Goal: Task Accomplishment & Management: Complete application form

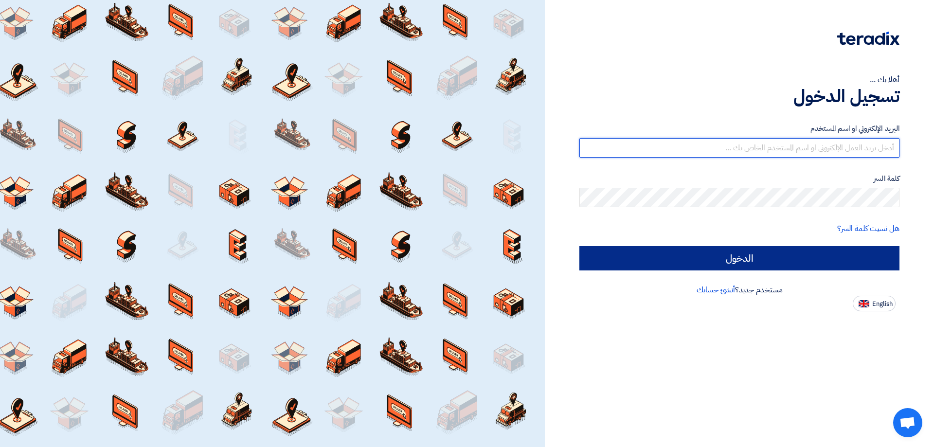
type input "[EMAIL_ADDRESS][DOMAIN_NAME]"
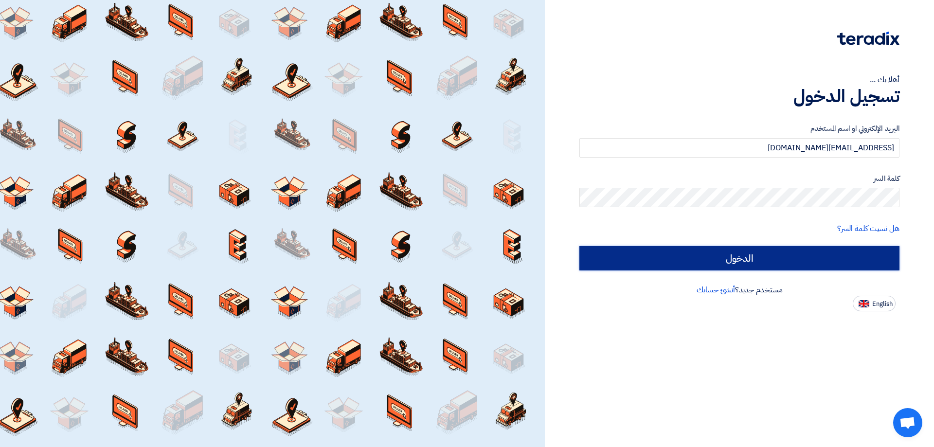
click at [718, 259] on input "الدخول" at bounding box center [739, 258] width 320 height 24
type input "Sign in"
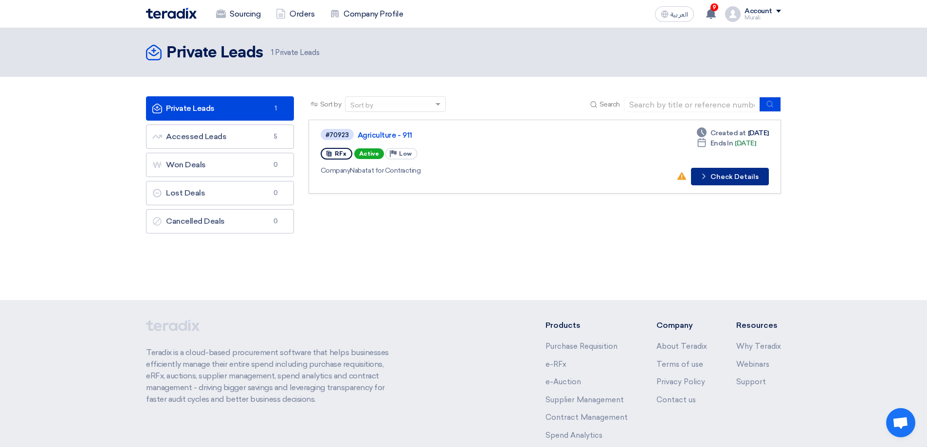
click at [714, 178] on button "Check details Check Details" at bounding box center [730, 177] width 78 height 18
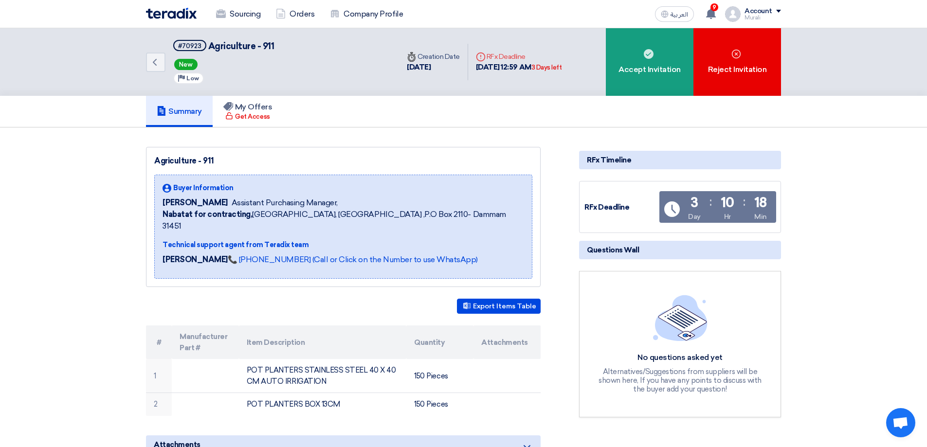
scroll to position [97, 0]
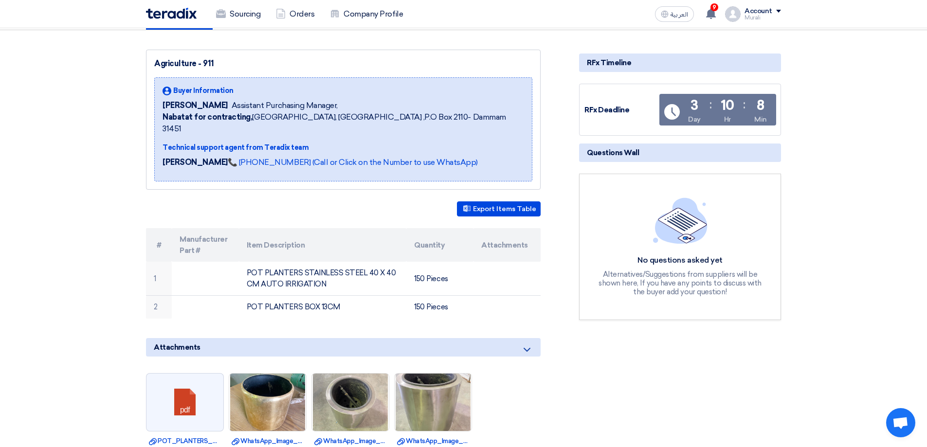
click at [481, 228] on th "Attachments" at bounding box center [506, 245] width 67 height 34
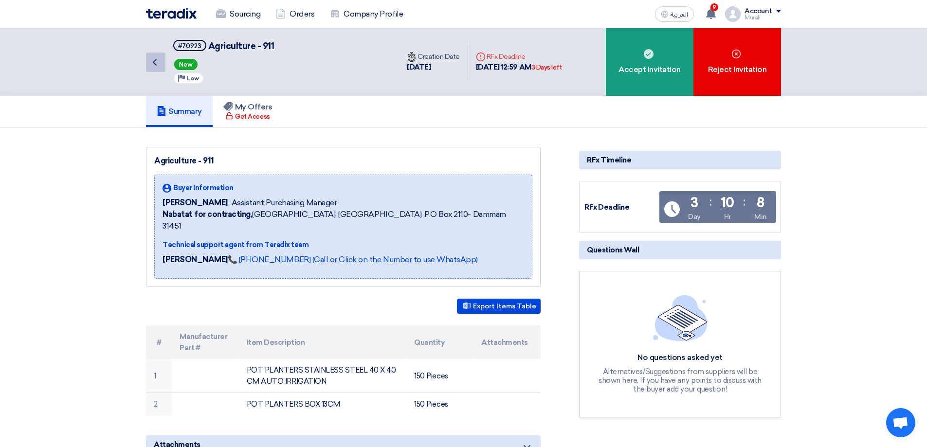
click at [154, 63] on use at bounding box center [155, 62] width 4 height 7
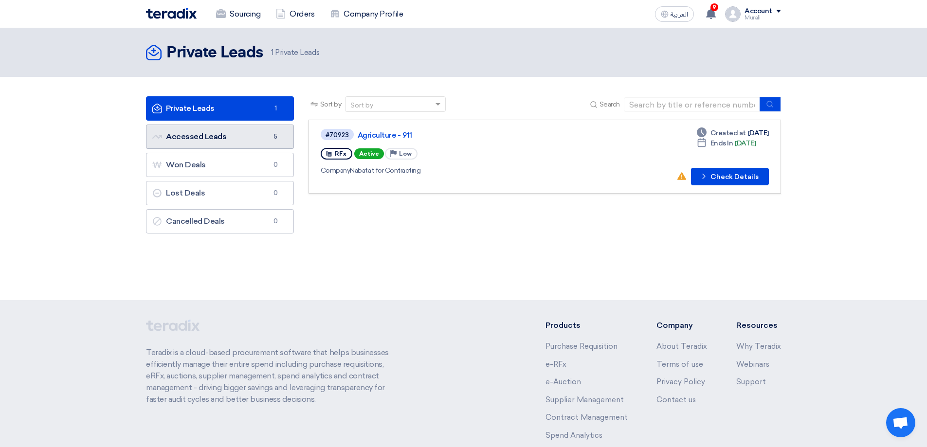
click at [195, 135] on link "Accessed Leads Accessed Leads 5" at bounding box center [220, 137] width 148 height 24
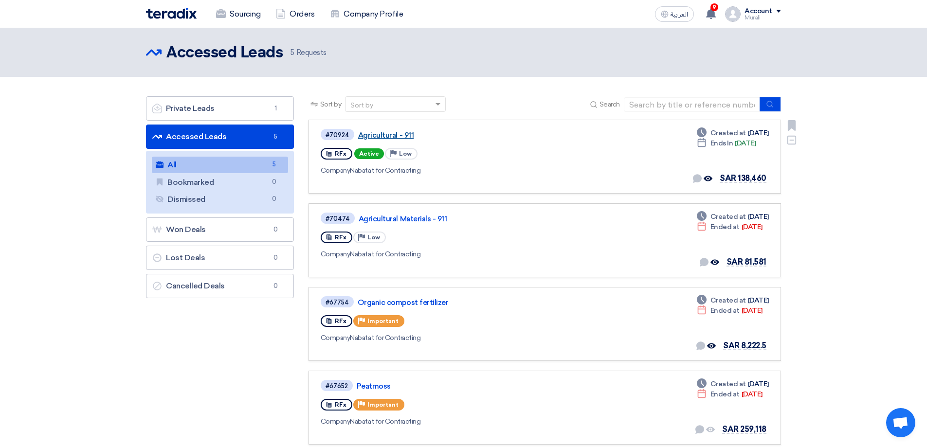
click at [384, 134] on link "Agricultural - 911" at bounding box center [479, 135] width 243 height 9
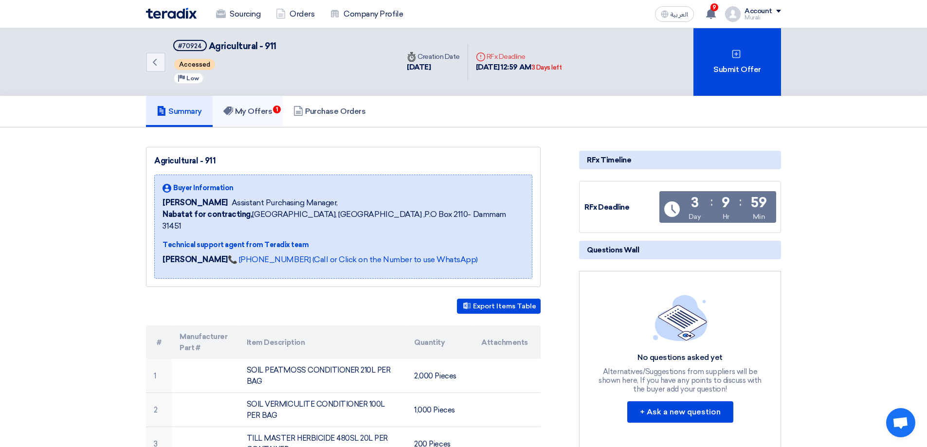
click at [255, 113] on h5 "My Offers 1" at bounding box center [247, 112] width 49 height 10
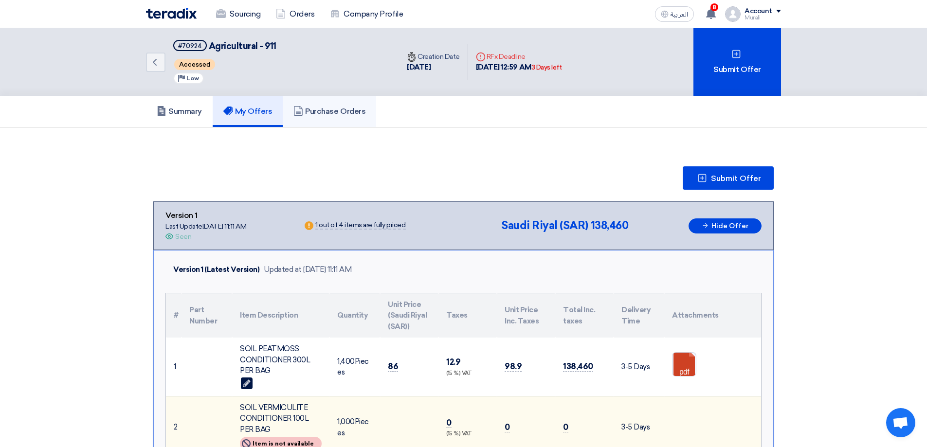
click at [324, 110] on h5 "Purchase Orders" at bounding box center [329, 112] width 72 height 10
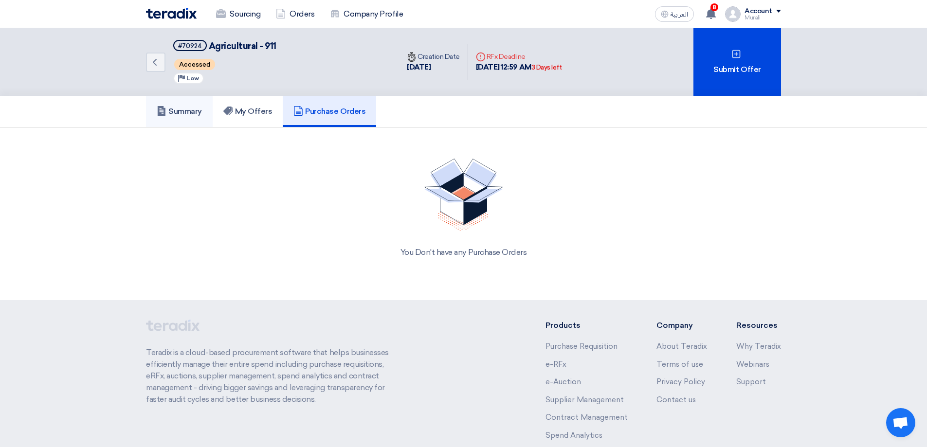
click at [193, 108] on h5 "Summary" at bounding box center [179, 112] width 45 height 10
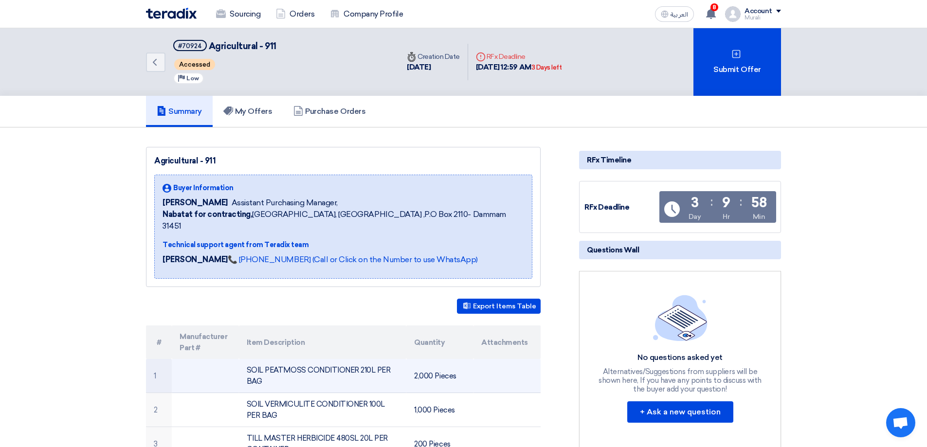
scroll to position [243, 0]
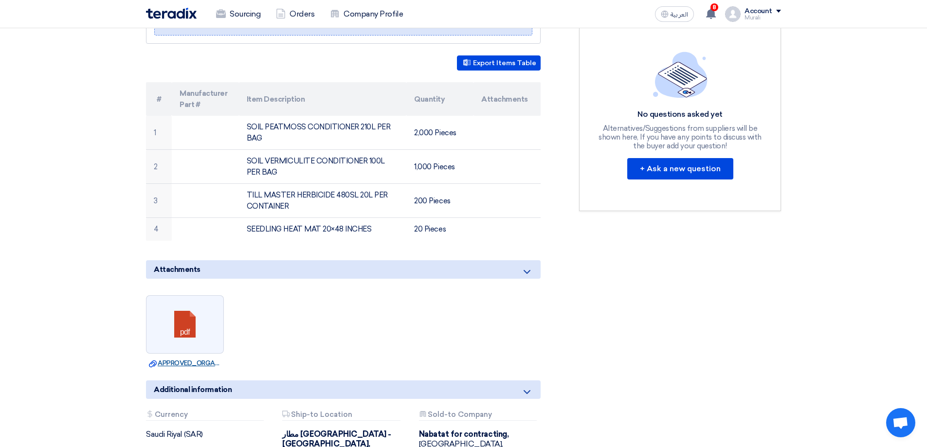
click at [193, 358] on link "Download file APPROVED_ORGANIC_FERTILIZER_PEATMOSS_SUPPLY_REQUEST_.pdf" at bounding box center [185, 363] width 72 height 10
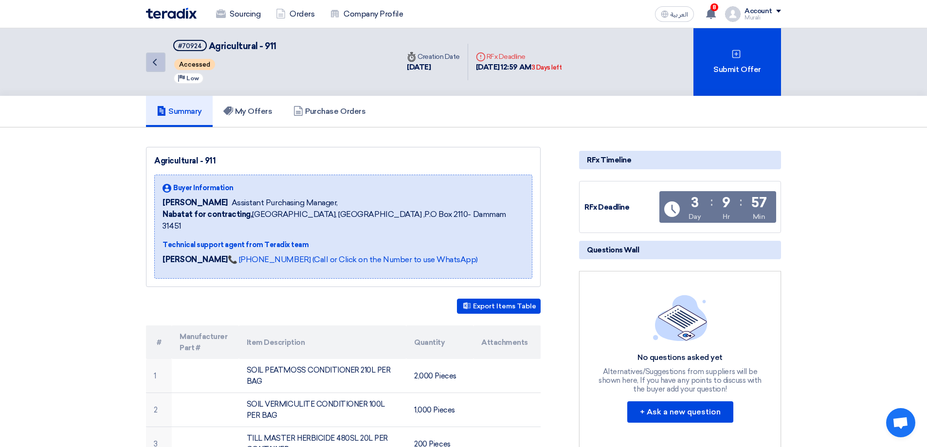
click at [161, 63] on link "Back" at bounding box center [155, 62] width 19 height 19
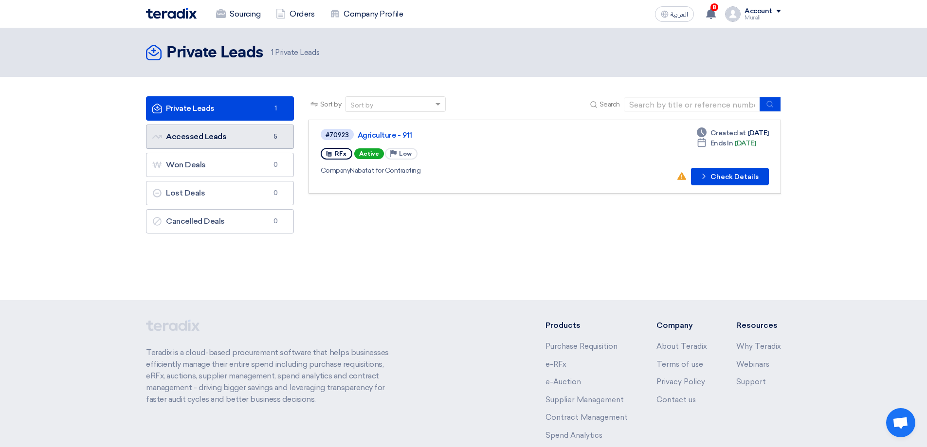
click at [196, 135] on link "Accessed Leads Accessed Leads 5" at bounding box center [220, 137] width 148 height 24
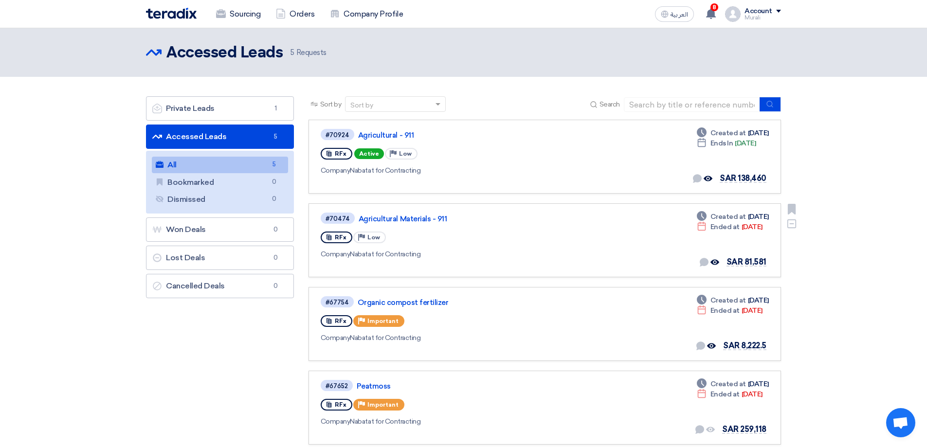
scroll to position [49, 0]
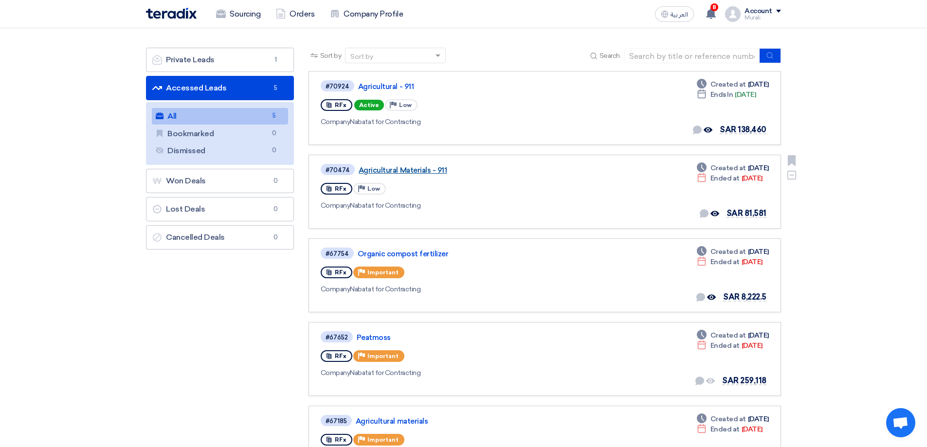
click at [402, 169] on link "Agricultural Materials - 911" at bounding box center [479, 170] width 243 height 9
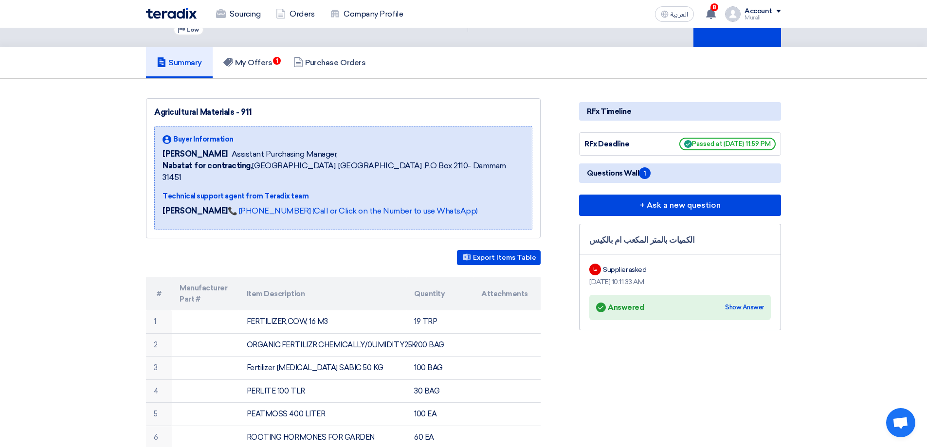
scroll to position [0, 0]
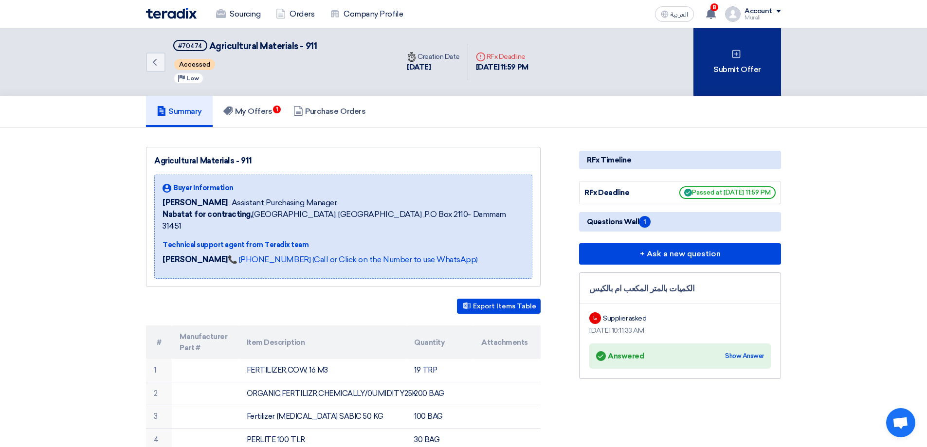
click at [734, 72] on div "Submit Offer" at bounding box center [737, 62] width 88 height 68
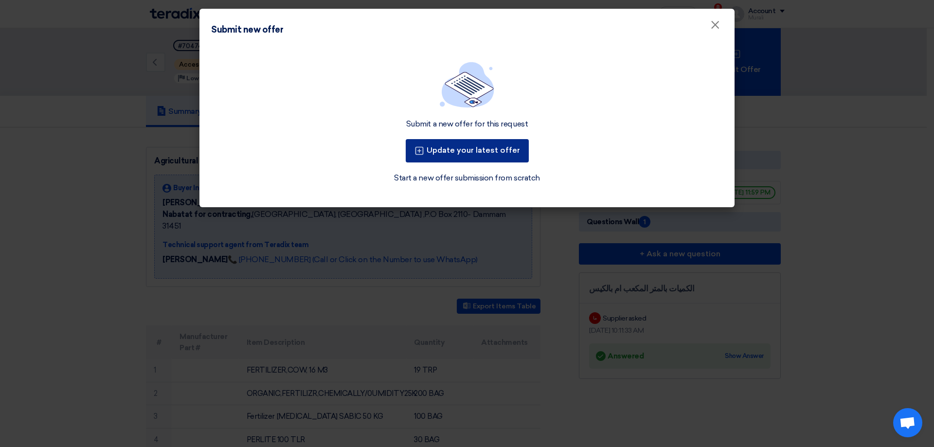
click at [479, 151] on button "Update your latest offer" at bounding box center [467, 150] width 123 height 23
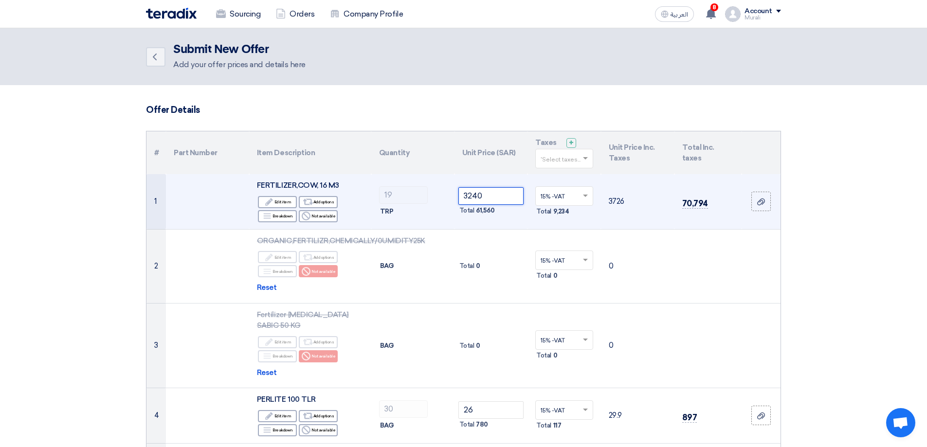
click at [488, 196] on input "3240" at bounding box center [491, 196] width 66 height 18
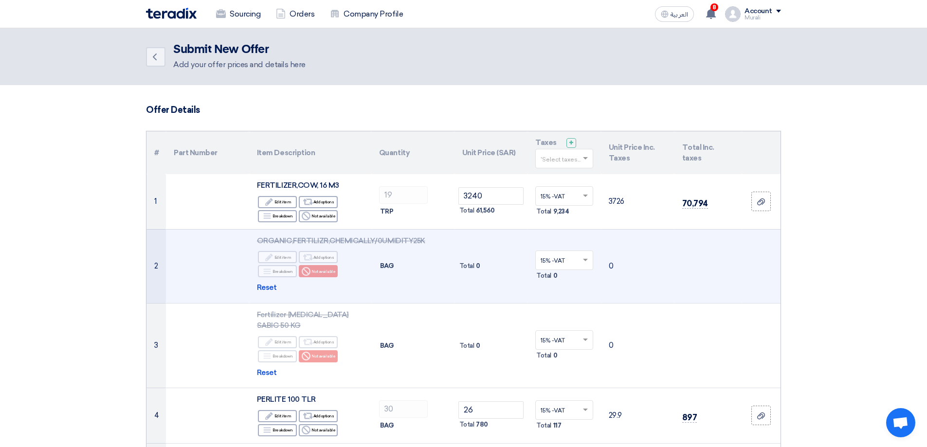
click at [539, 262] on div at bounding box center [563, 260] width 57 height 16
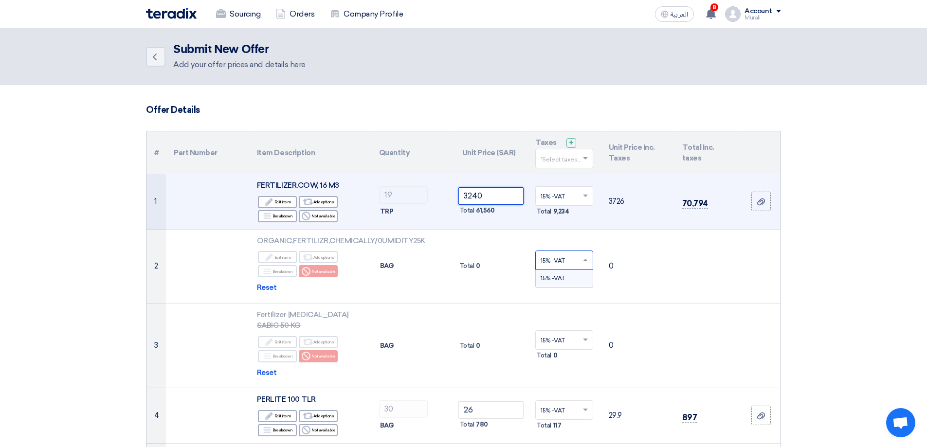
click at [499, 196] on input "3240" at bounding box center [491, 196] width 66 height 18
type input "3"
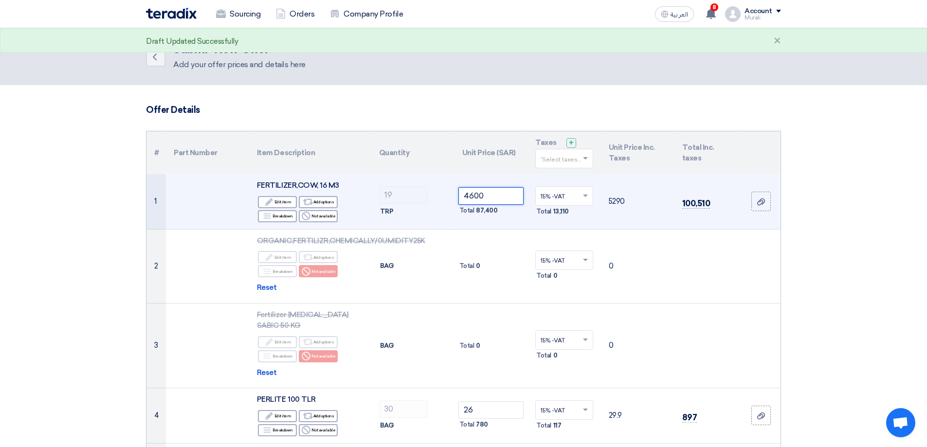
click at [478, 194] on input "4600" at bounding box center [491, 196] width 66 height 18
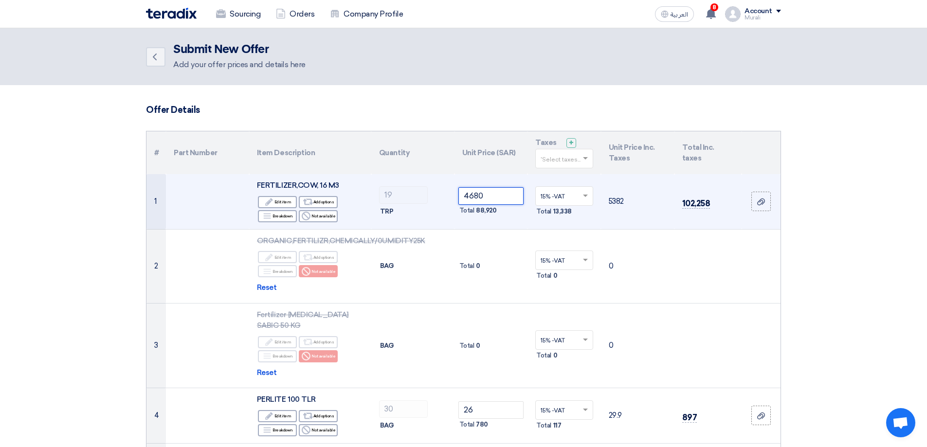
click at [504, 196] on input "4680" at bounding box center [491, 196] width 66 height 18
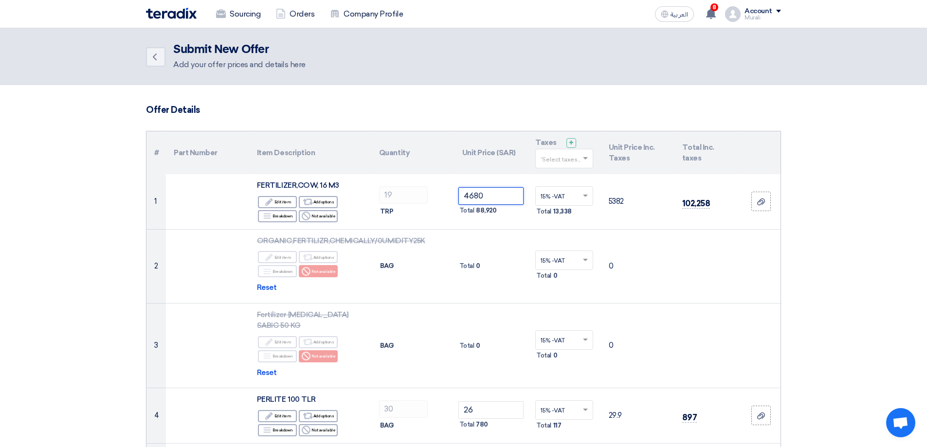
type input "4680"
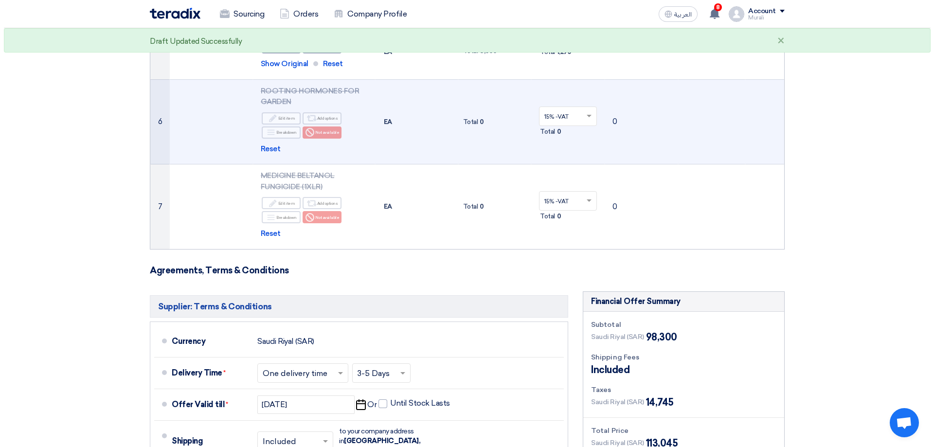
scroll to position [730, 0]
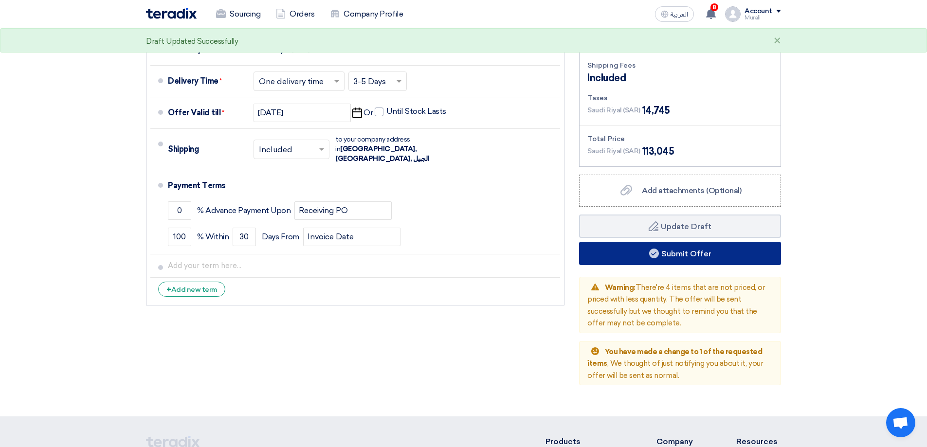
click at [681, 242] on button "Submit Offer" at bounding box center [680, 253] width 202 height 23
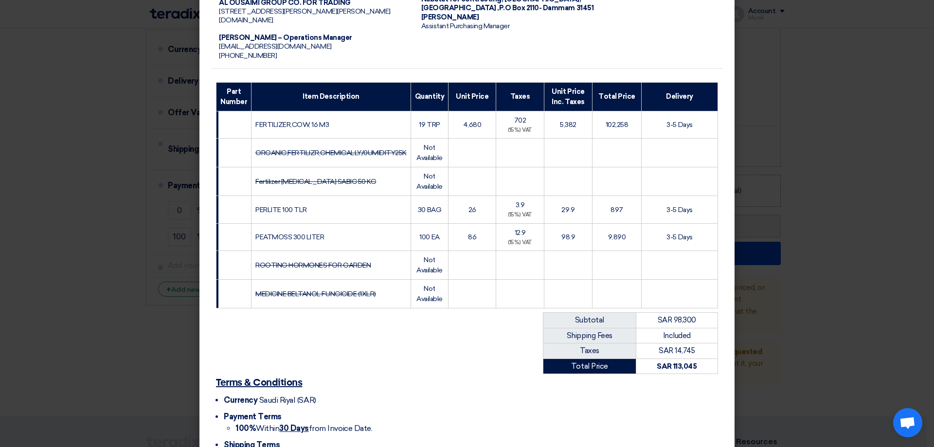
scroll to position [184, 0]
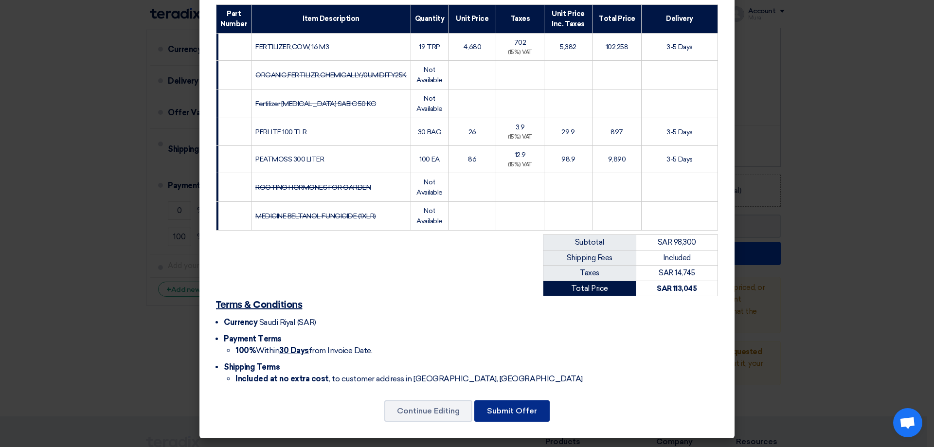
click at [514, 409] on button "Submit Offer" at bounding box center [511, 410] width 75 height 21
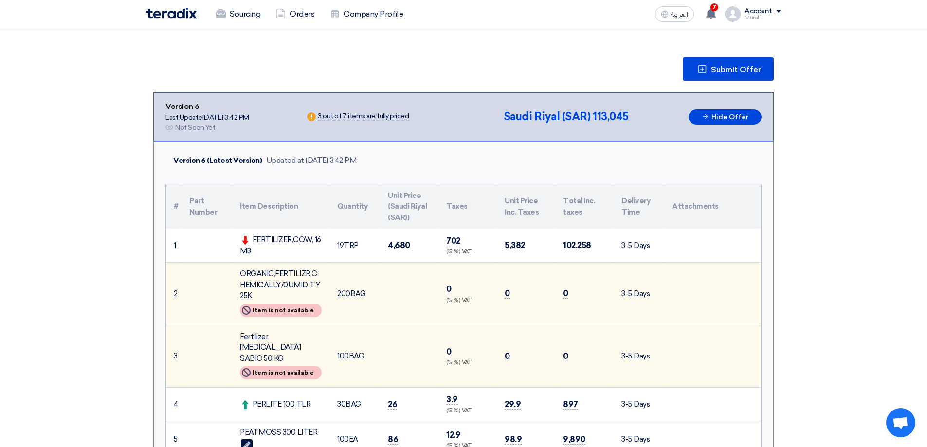
scroll to position [0, 0]
